Goal: Browse casually: Explore the website without a specific task or goal

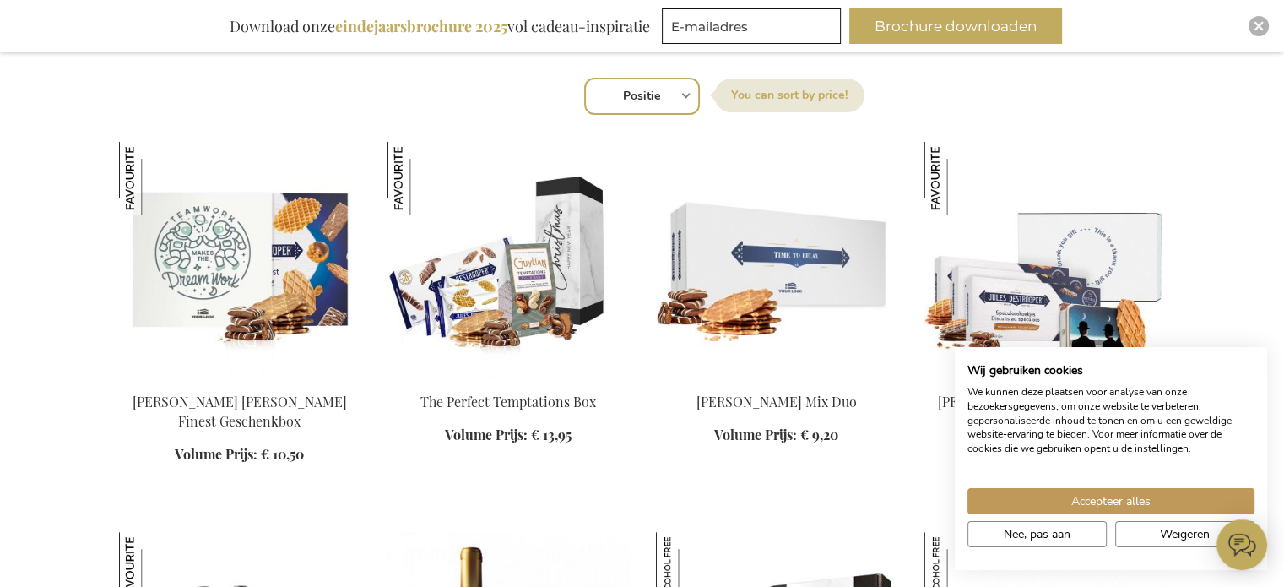
click at [1065, 537] on span "Nee, pas aan" at bounding box center [1037, 534] width 67 height 18
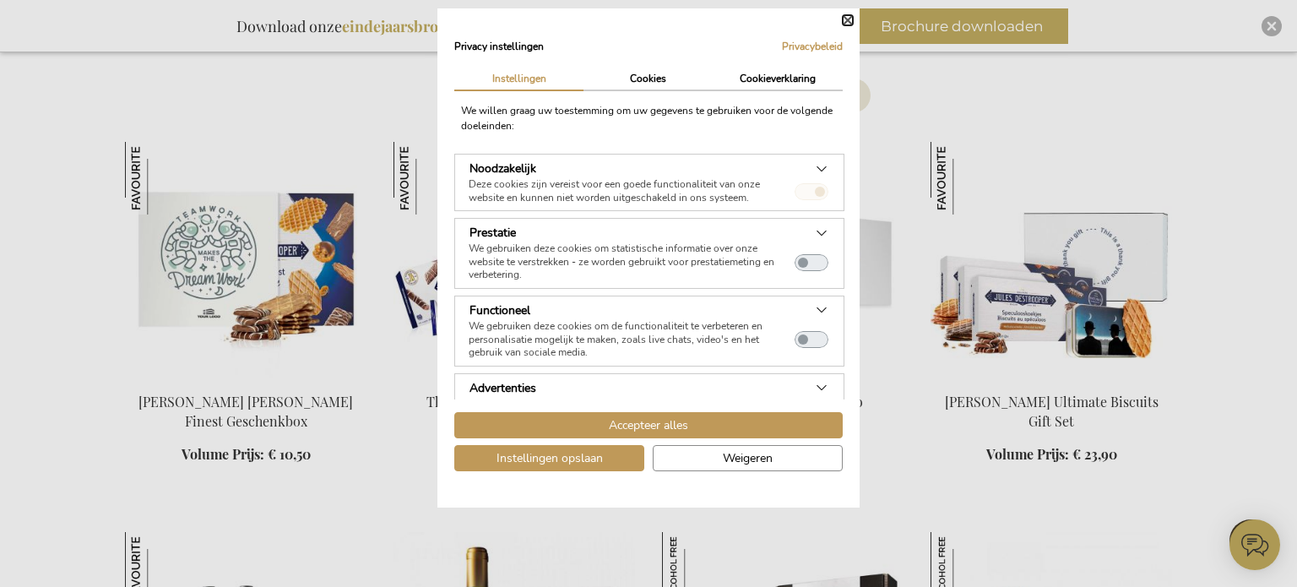
click at [851, 19] on button "Sluiten" at bounding box center [848, 20] width 10 height 10
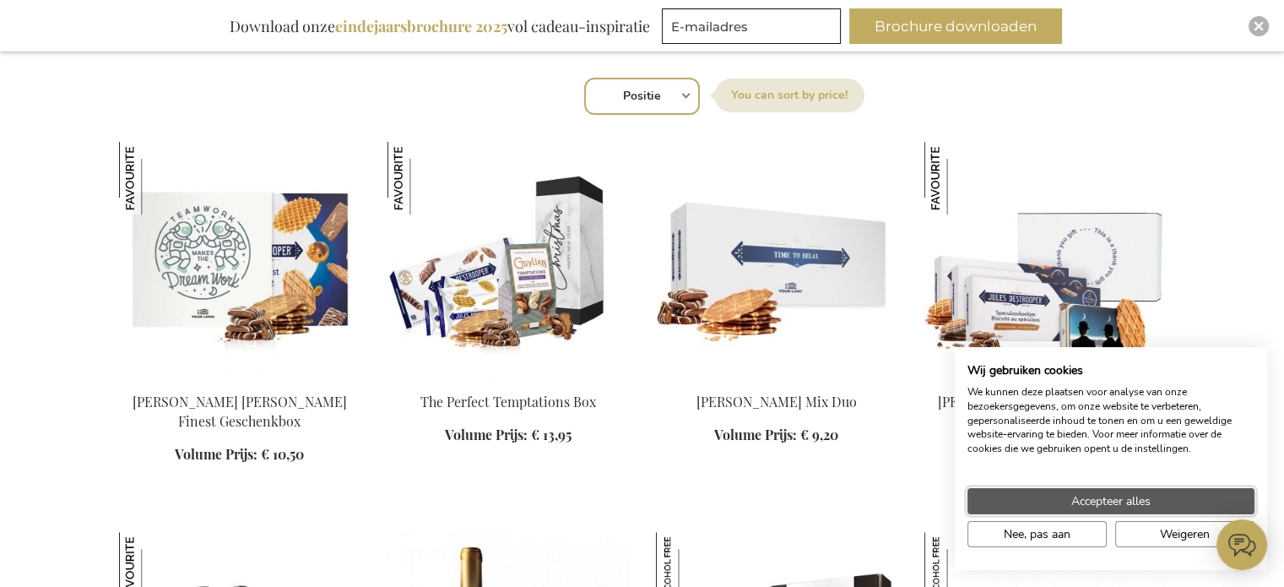
click at [1125, 502] on span "Accepteer alles" at bounding box center [1111, 501] width 79 height 18
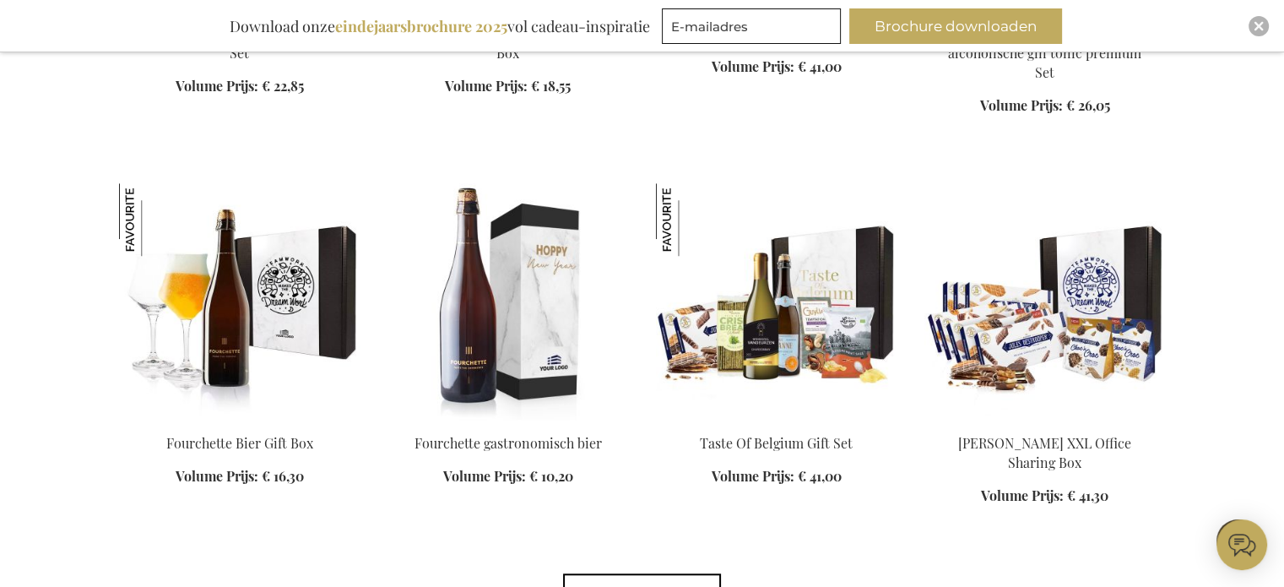
scroll to position [1351, 0]
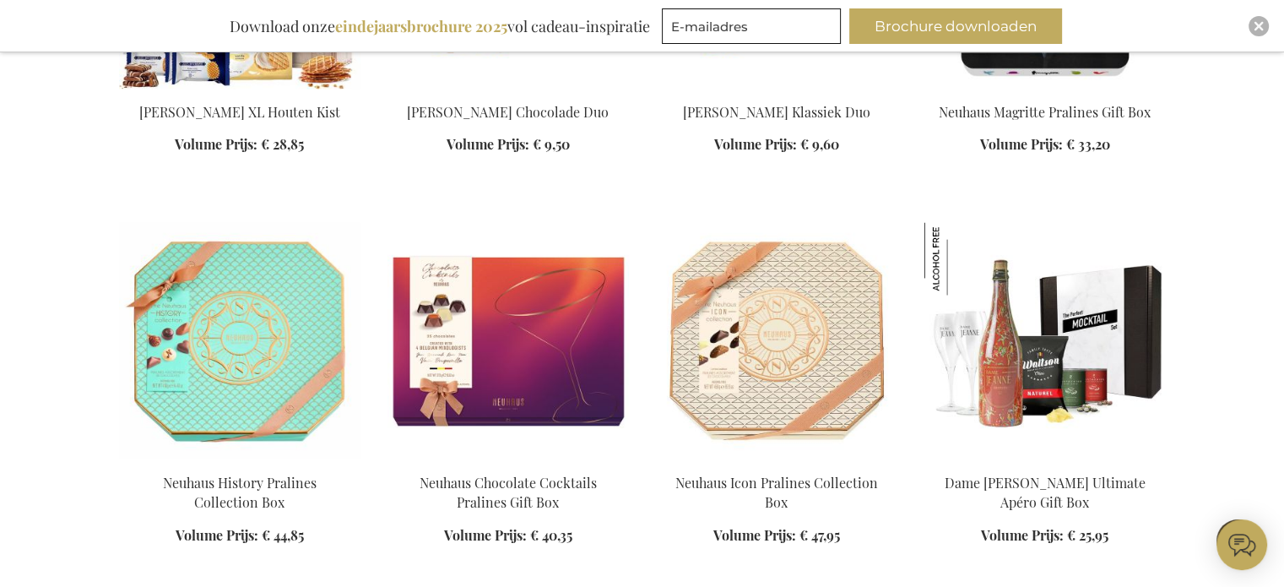
scroll to position [2871, 0]
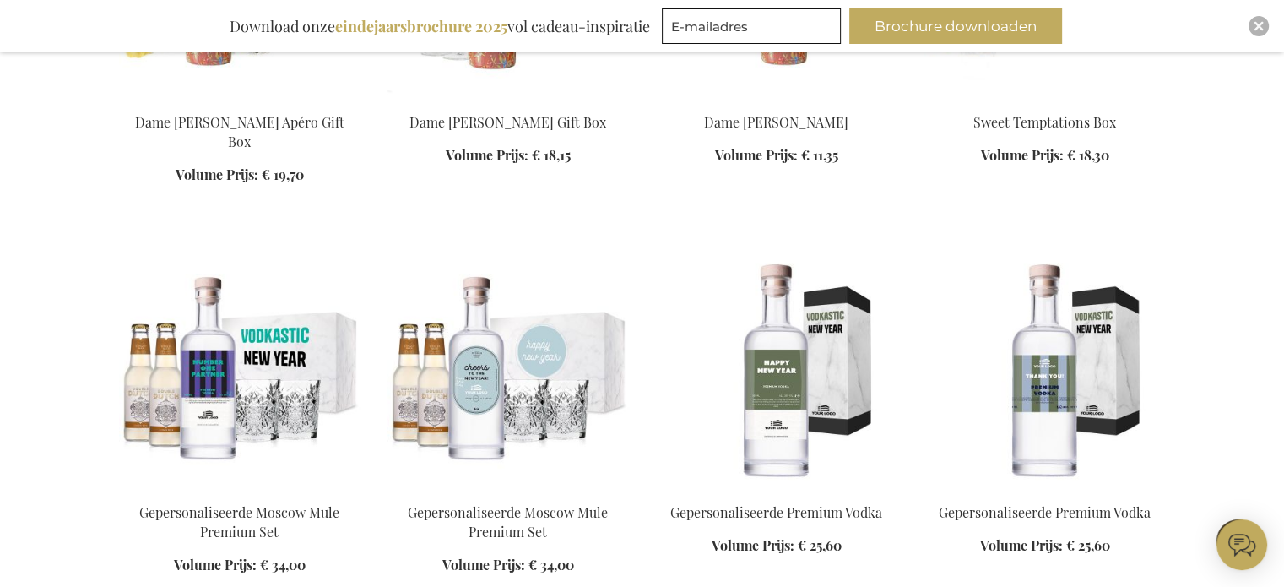
scroll to position [3631, 0]
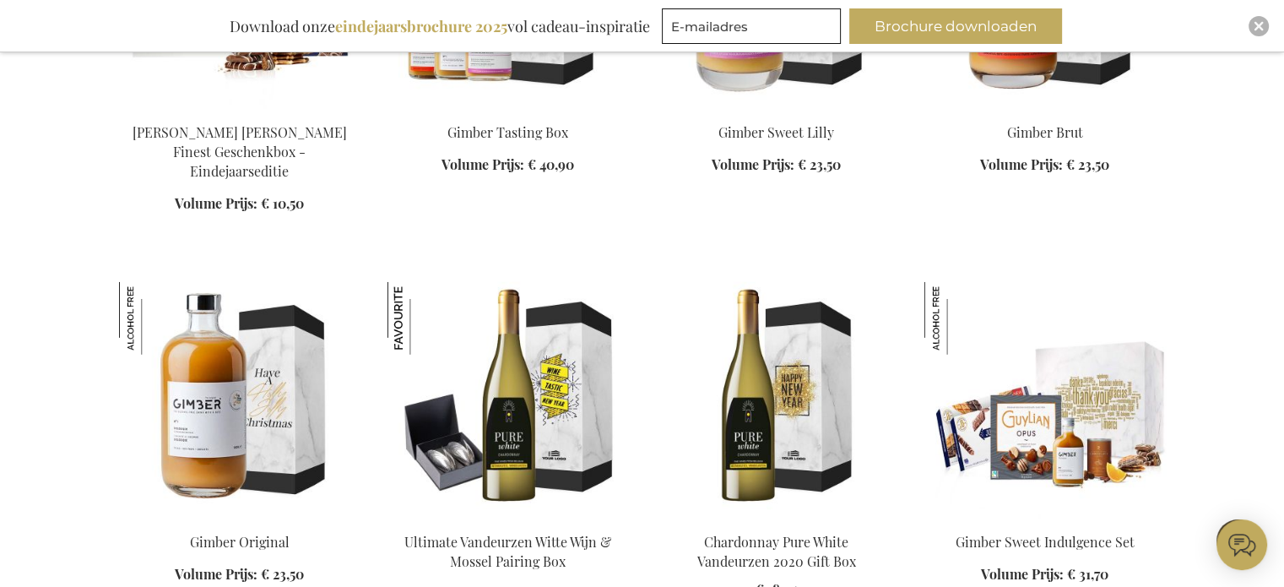
scroll to position [4813, 0]
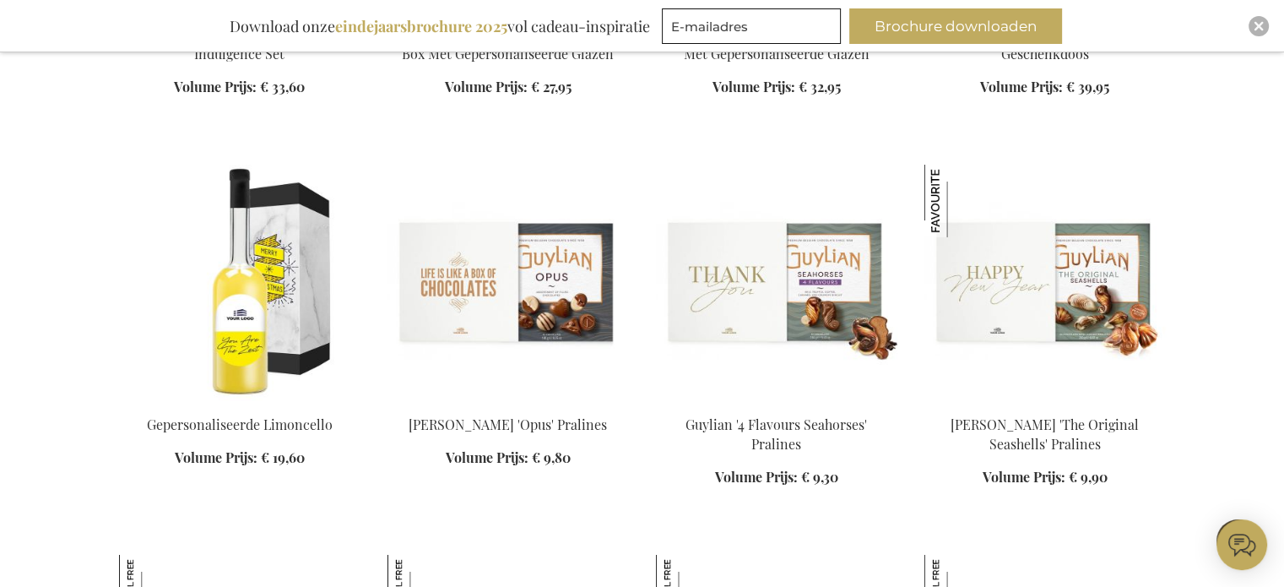
scroll to position [5911, 0]
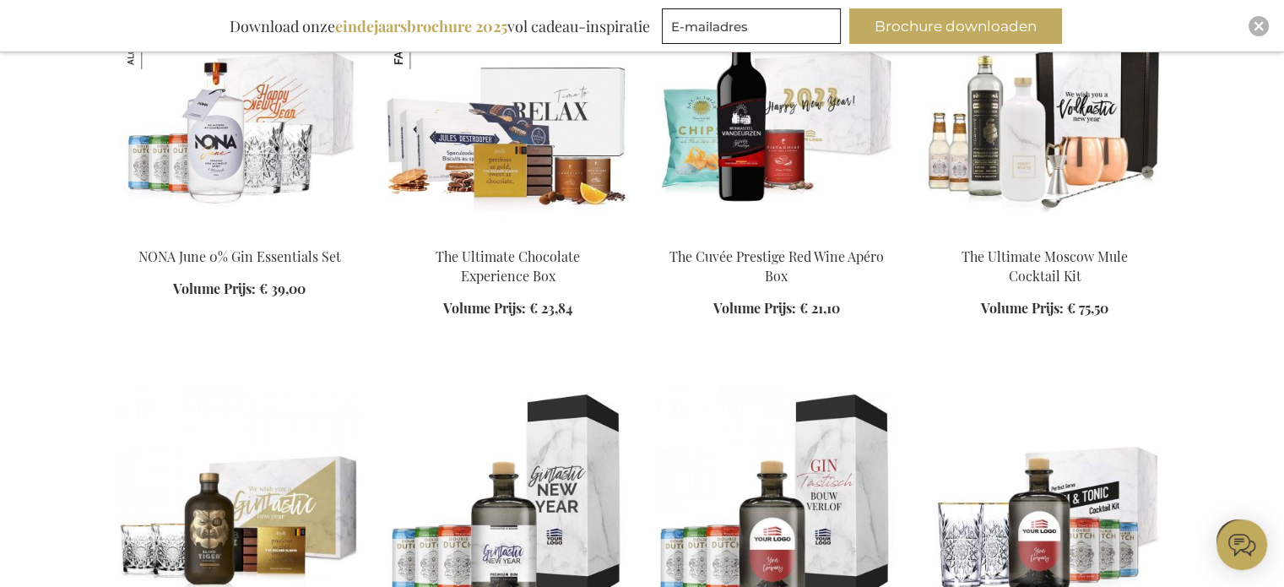
scroll to position [6924, 0]
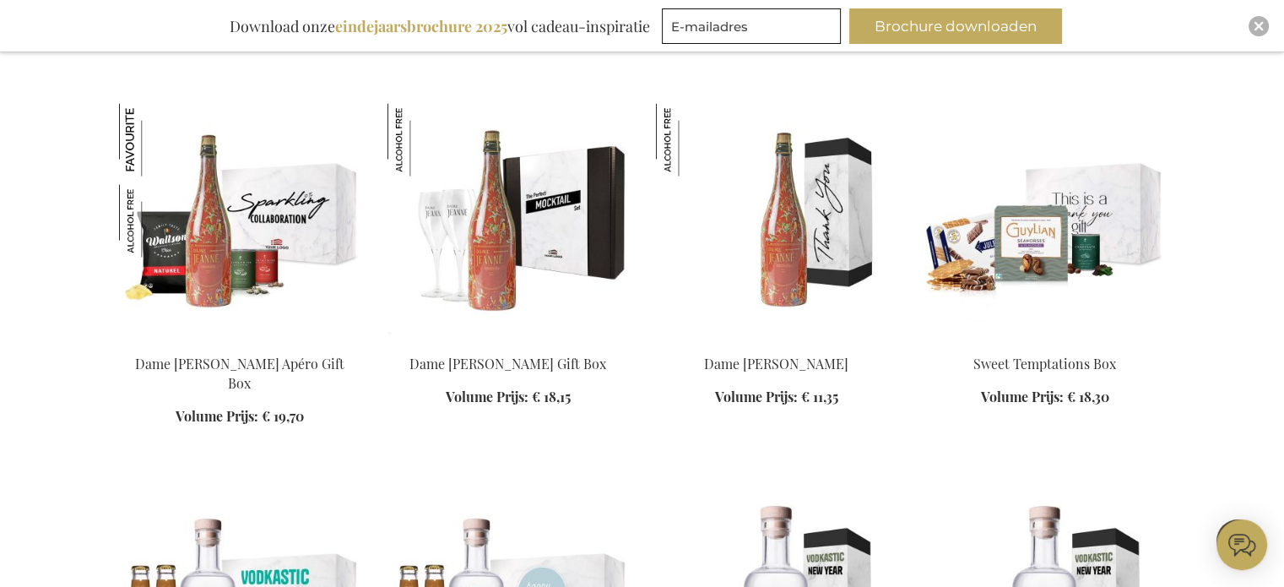
scroll to position [3293, 0]
